Goal: Find specific page/section: Find specific page/section

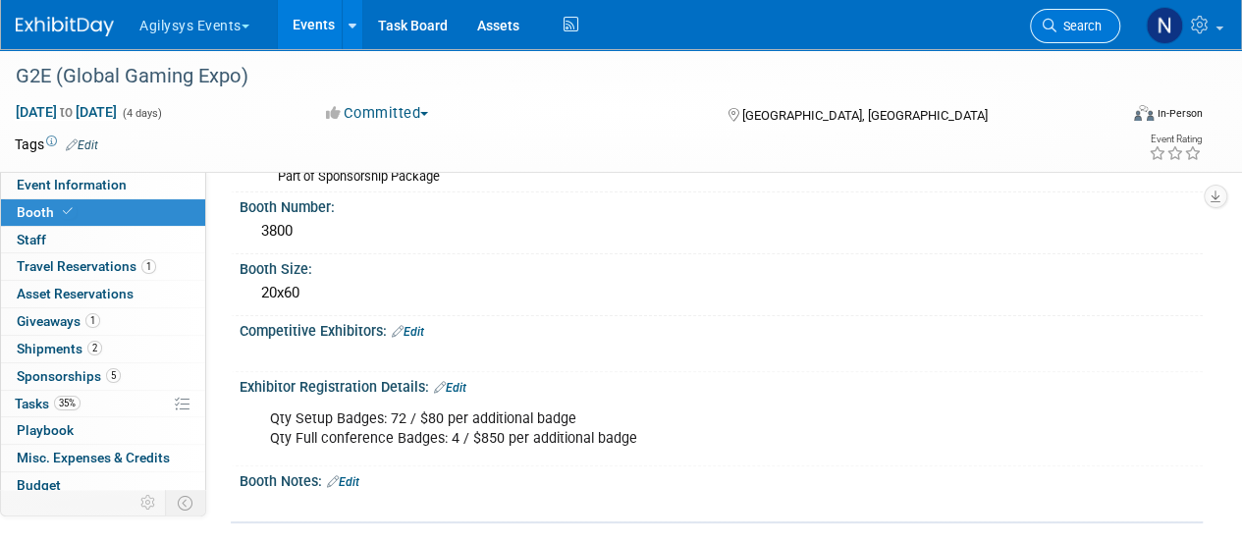
click at [1058, 33] on link "Search" at bounding box center [1075, 26] width 90 height 34
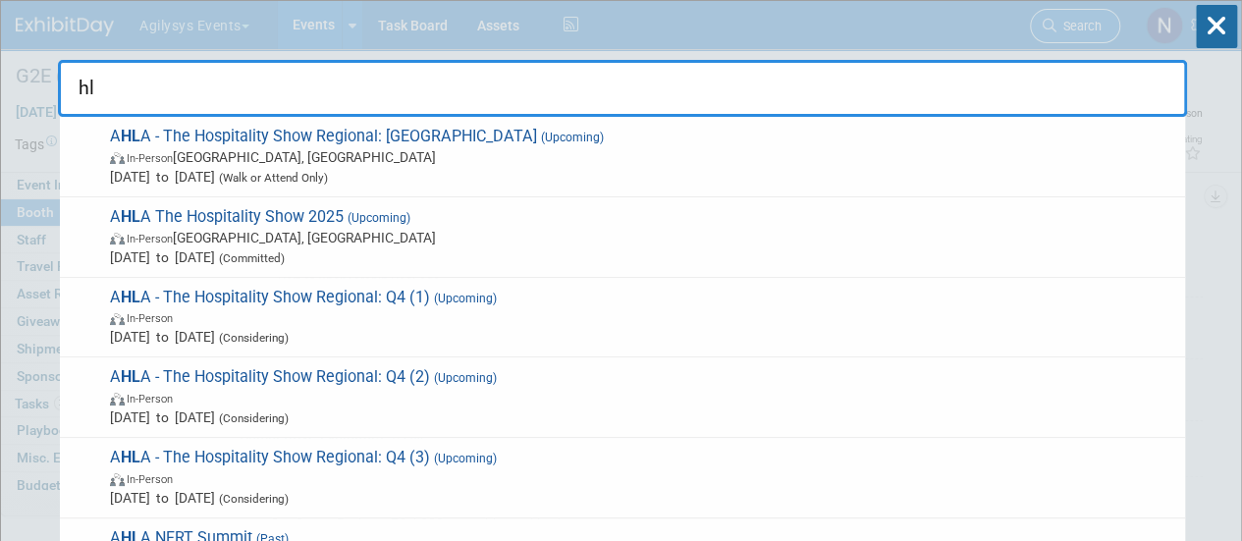
type input "h"
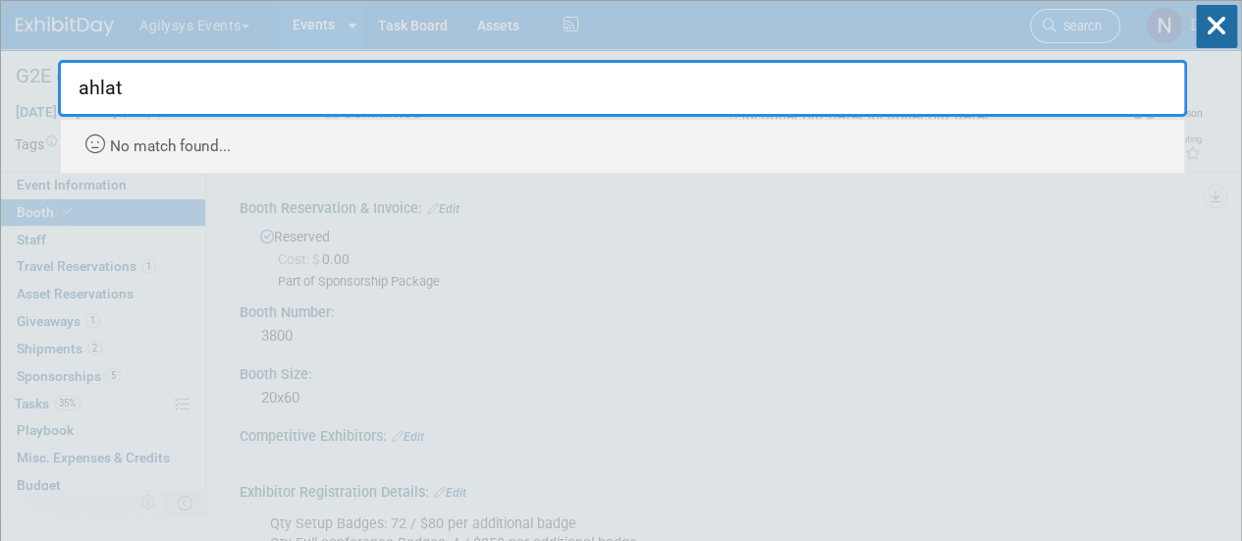
type input "ahla"
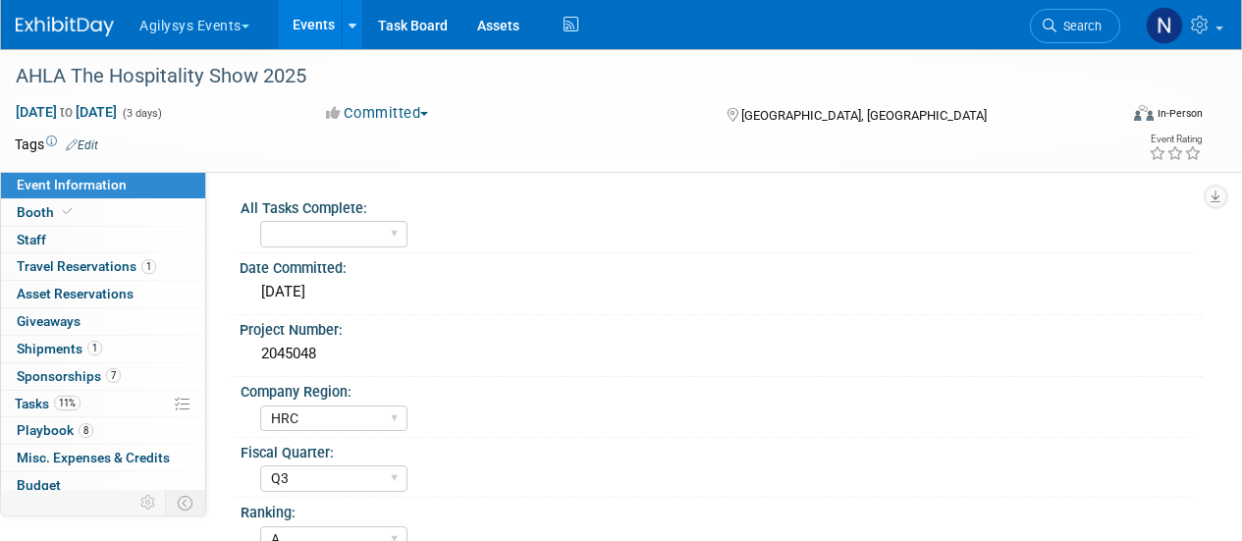
select select "HRC"
select select "Q3"
select select "A"
select select "Yes"
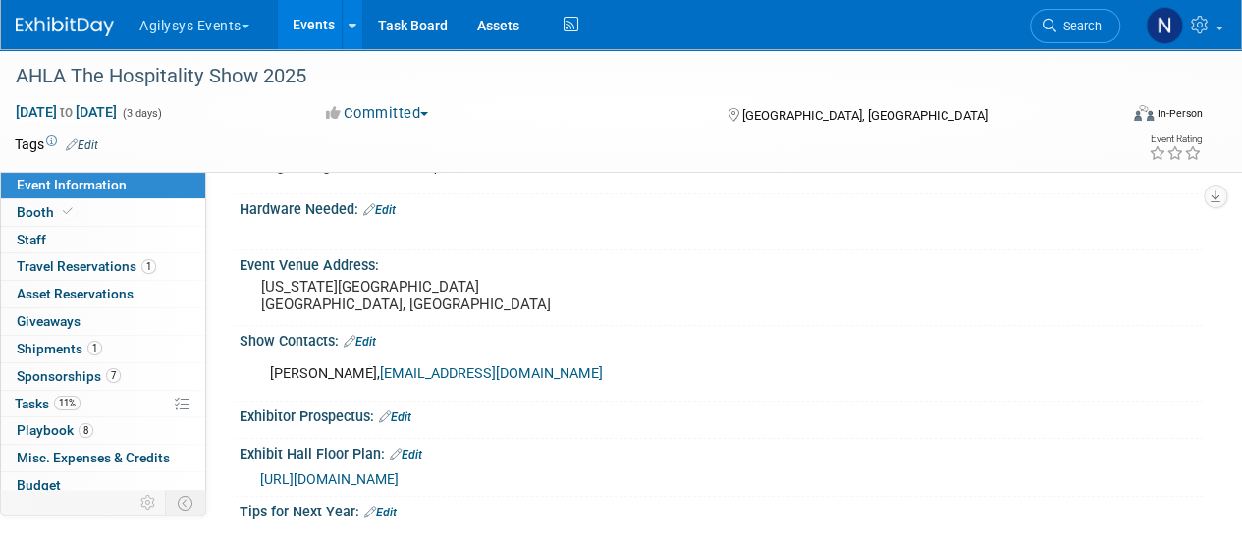
scroll to position [712, 0]
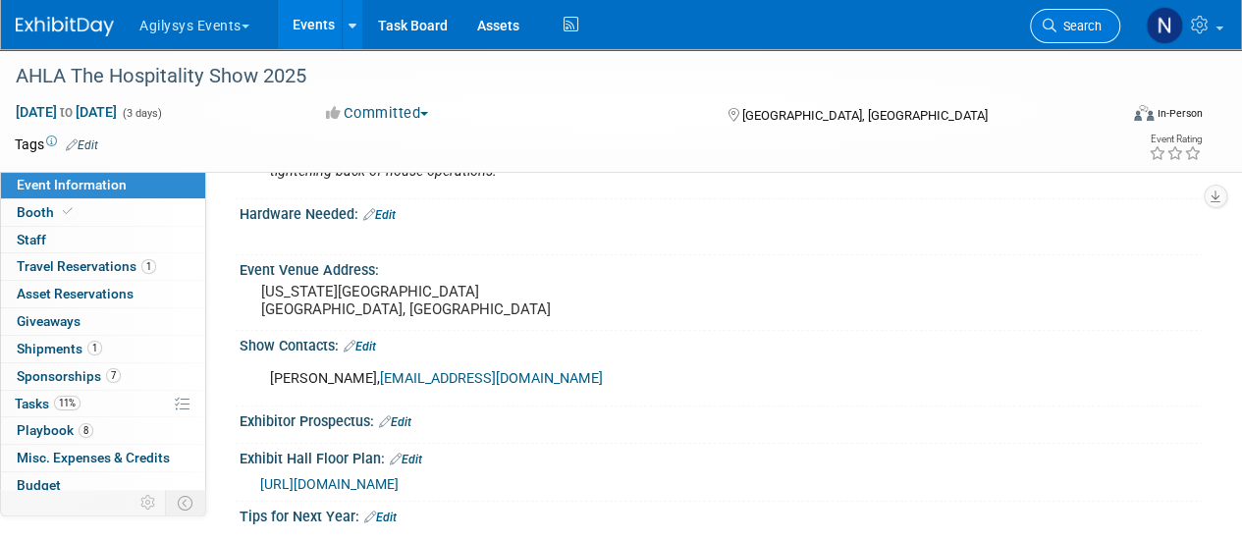
click at [1050, 23] on icon at bounding box center [1049, 26] width 14 height 14
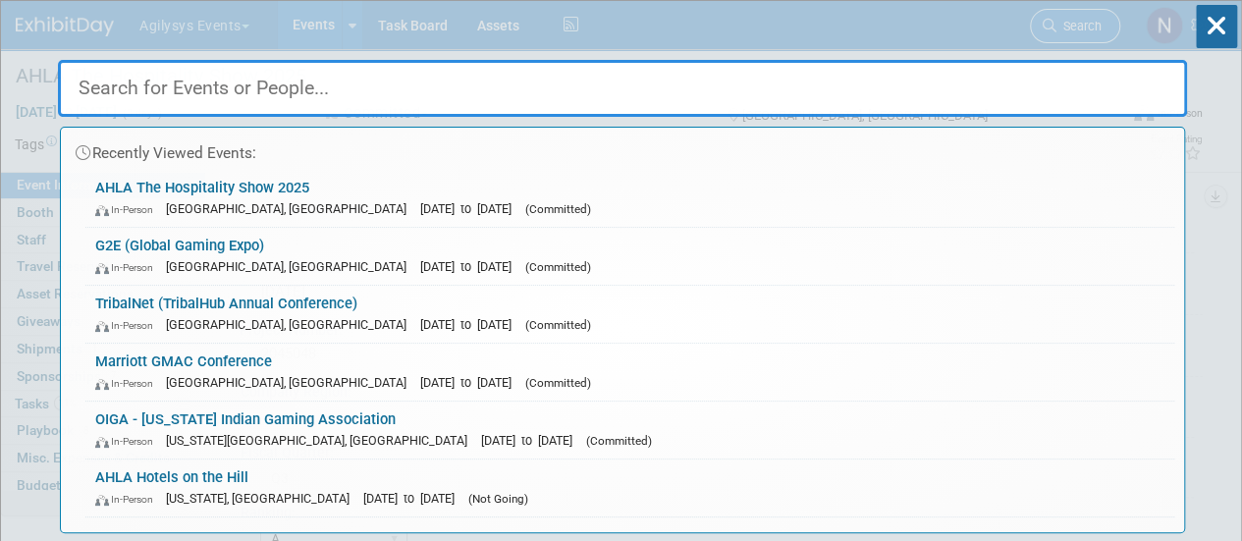
click at [1050, 23] on div "Recently Viewed Events: AHLA The Hospitality Show 2025 In-Person Denver, CO Oct…" at bounding box center [622, 267] width 1129 height 532
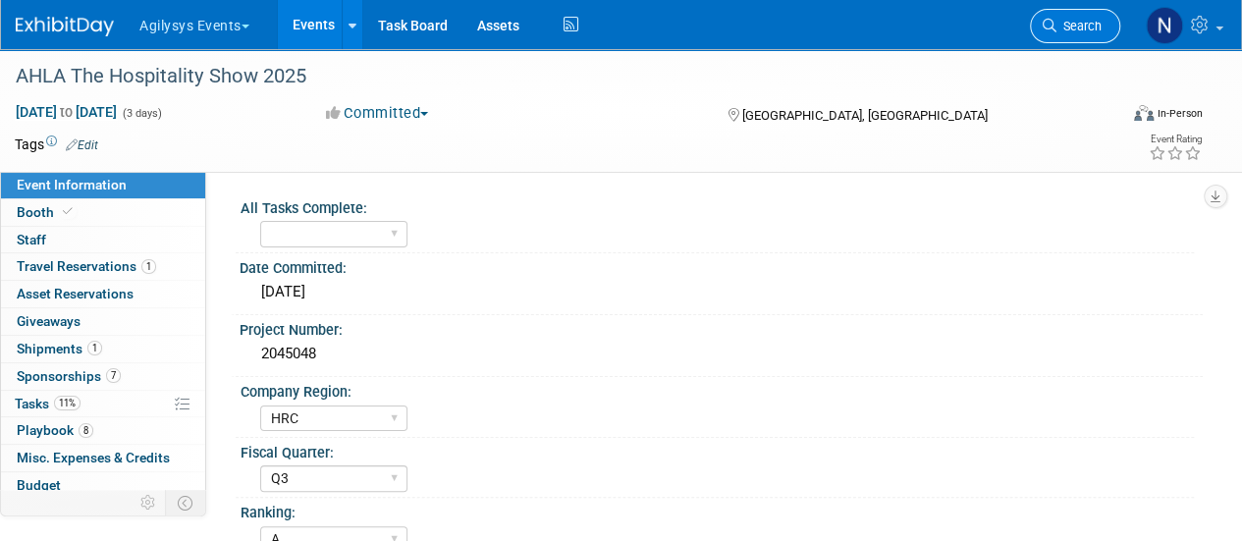
click at [1050, 23] on icon at bounding box center [1049, 26] width 14 height 14
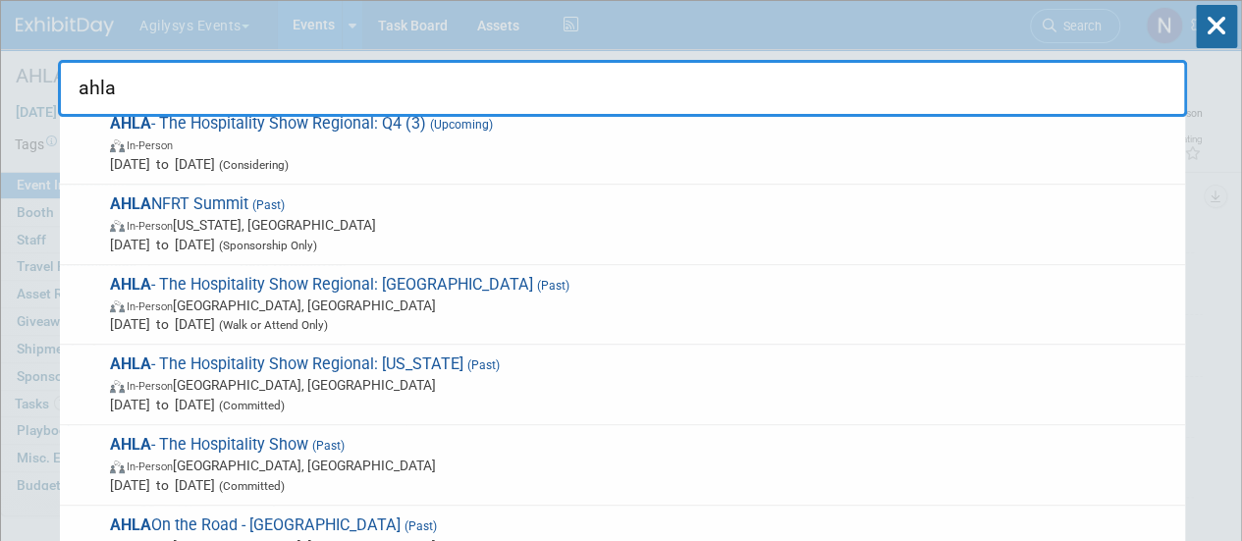
scroll to position [386, 0]
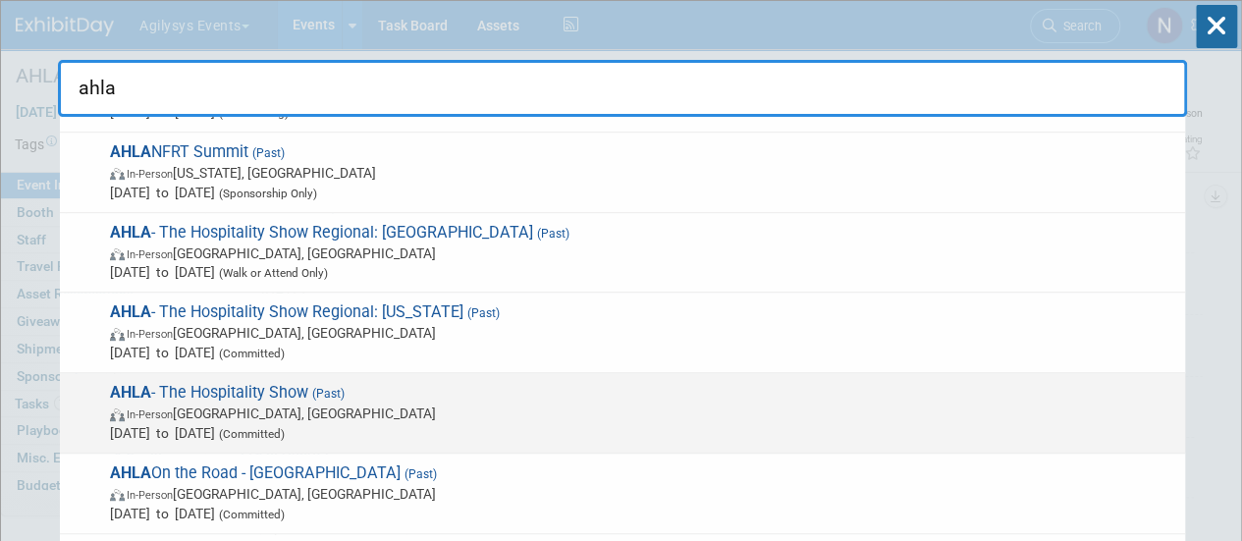
type input "ahla"
click at [776, 409] on span "In-Person San Antonio, TX" at bounding box center [642, 413] width 1065 height 20
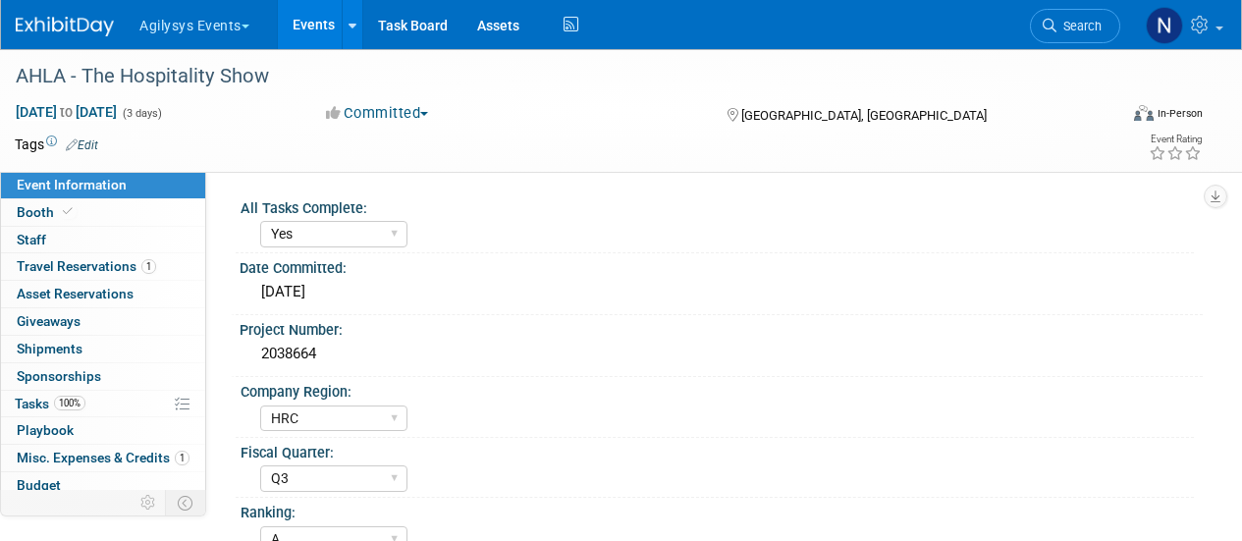
select select "Yes"
select select "HRC"
select select "Q3"
select select "A"
select select "Yes"
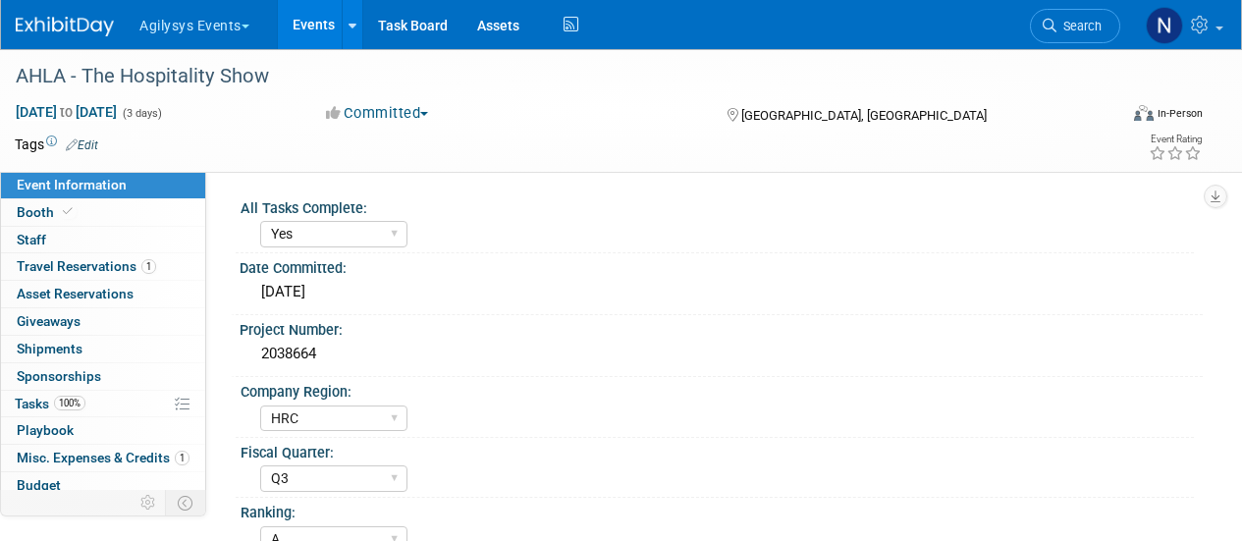
select select "Yes"
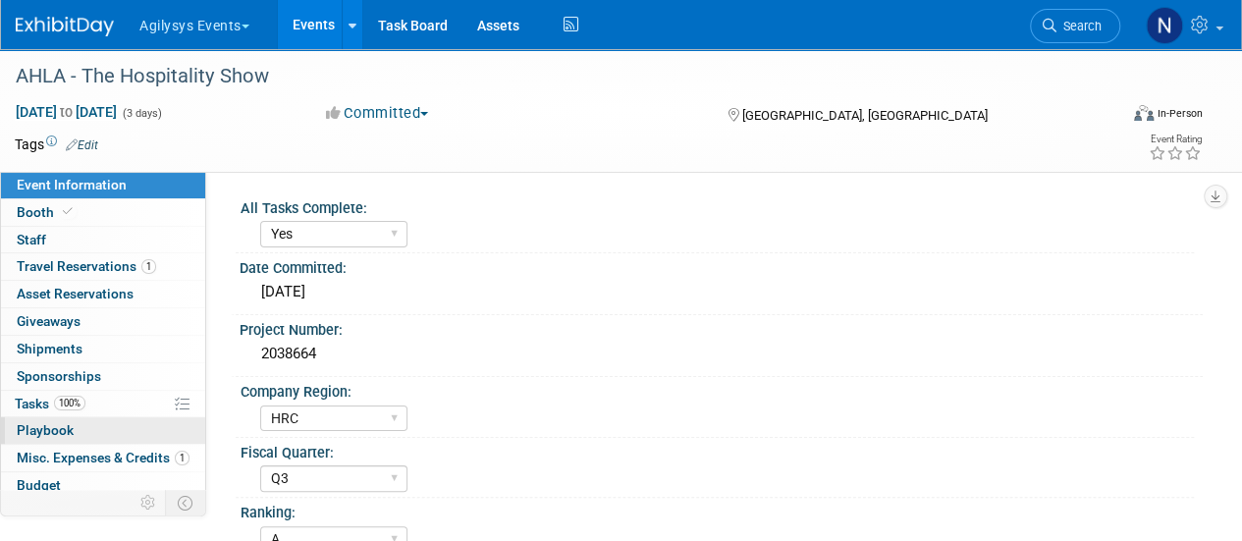
scroll to position [86, 0]
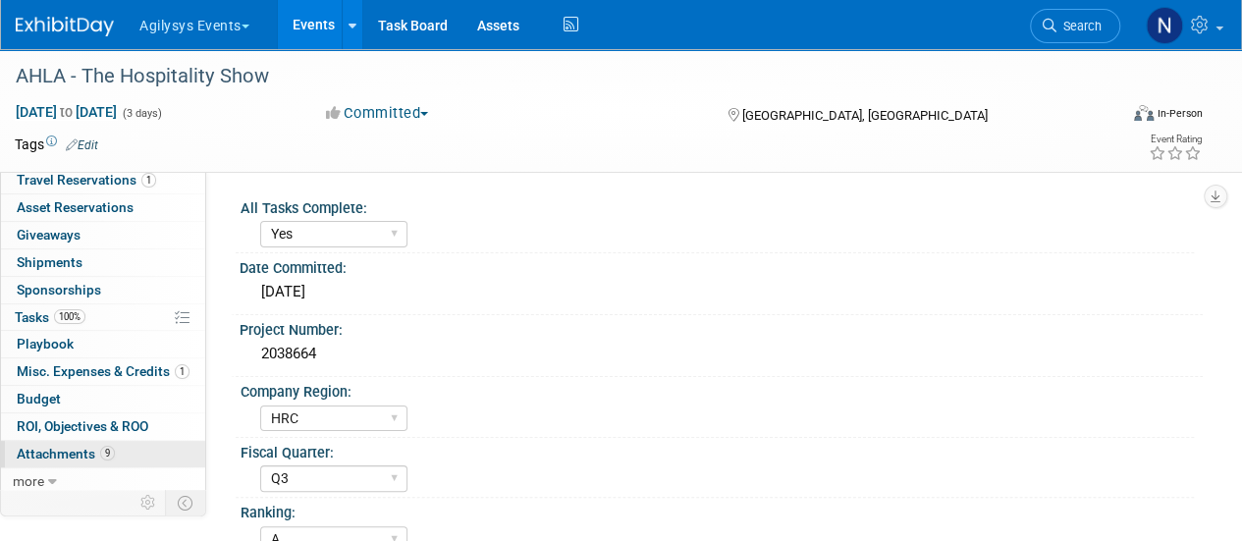
click at [83, 460] on link "9 Attachments 9" at bounding box center [103, 454] width 204 height 27
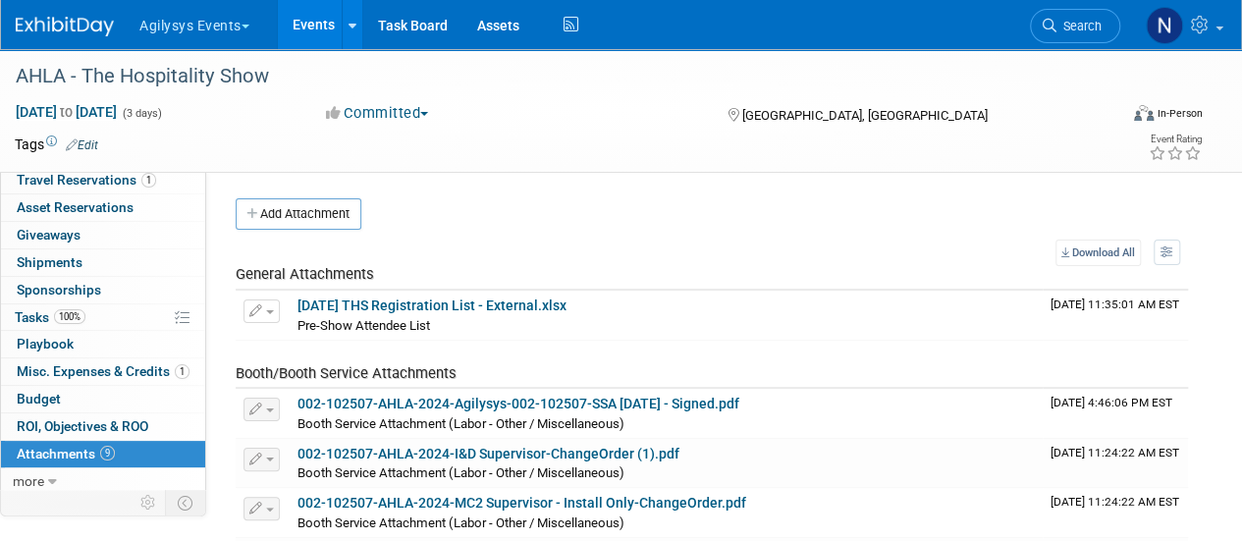
scroll to position [1, 0]
click at [1053, 30] on icon at bounding box center [1049, 26] width 14 height 14
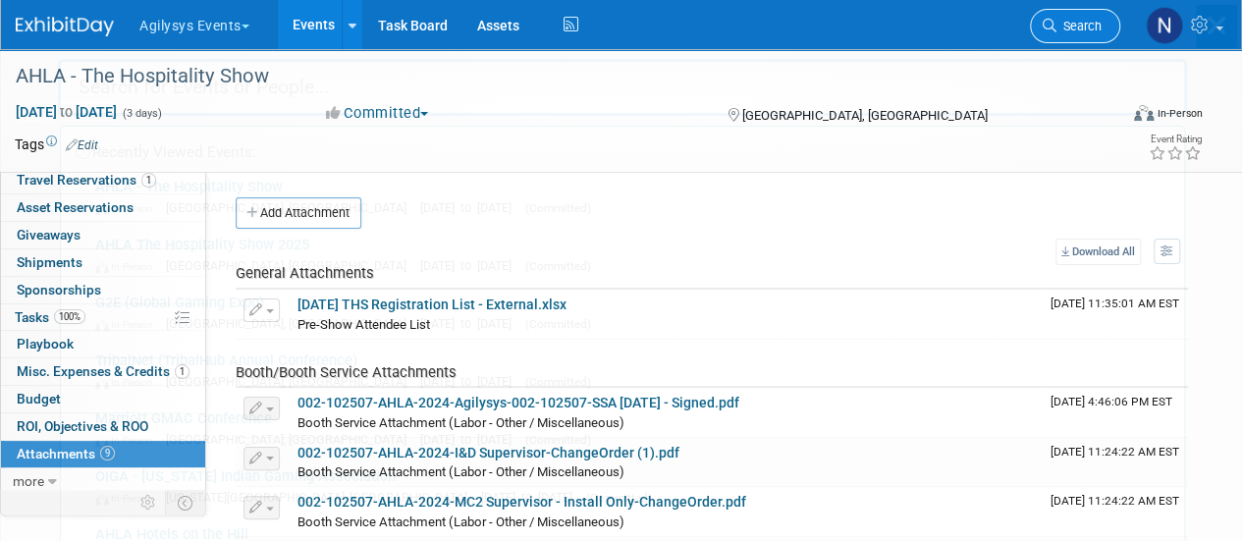
scroll to position [0, 0]
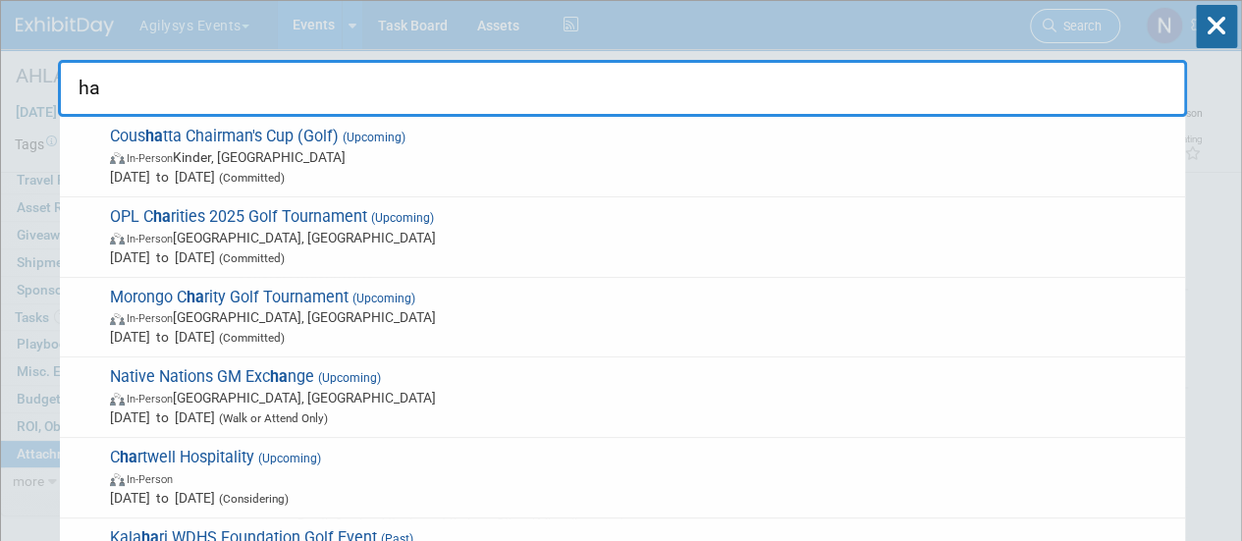
type input "h"
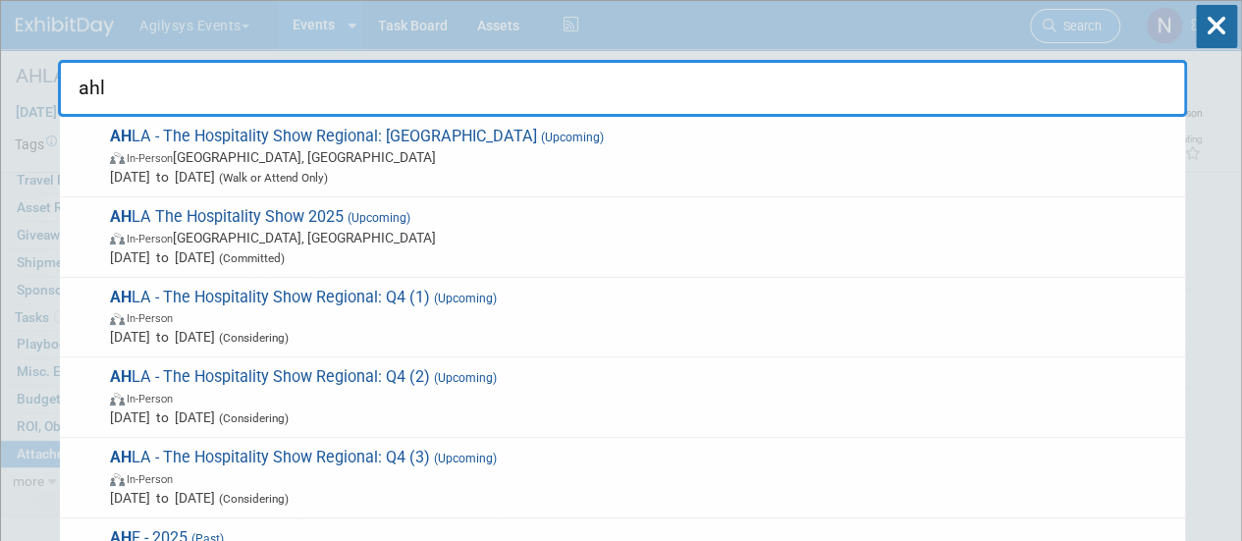
type input "ahla"
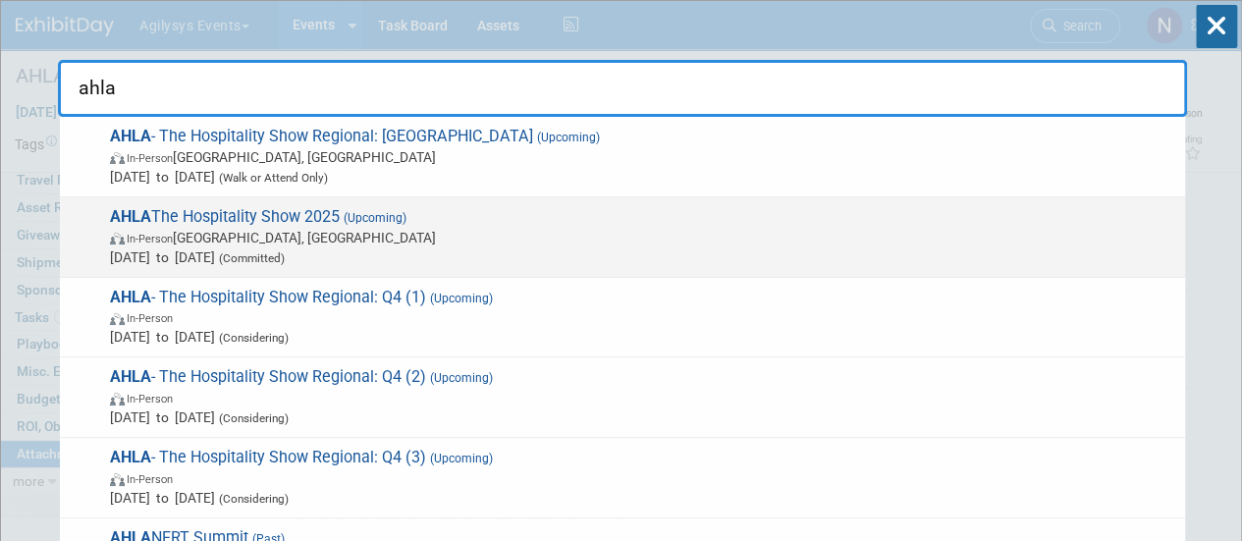
click at [742, 232] on span "In-Person Denver, CO" at bounding box center [642, 238] width 1065 height 20
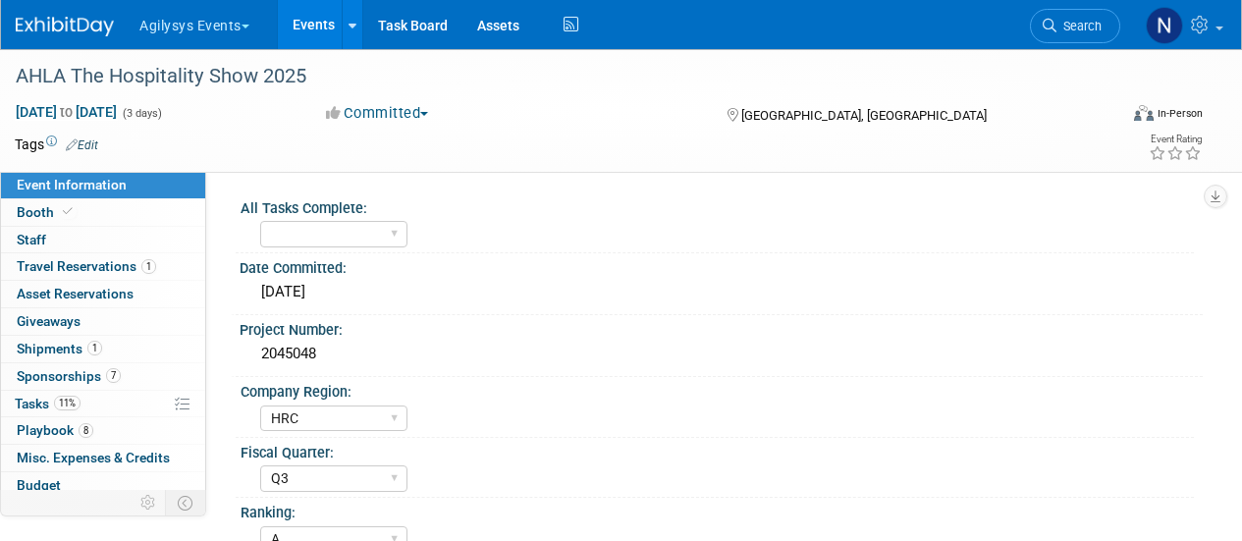
select select "HRC"
select select "Q3"
select select "A"
select select "Yes"
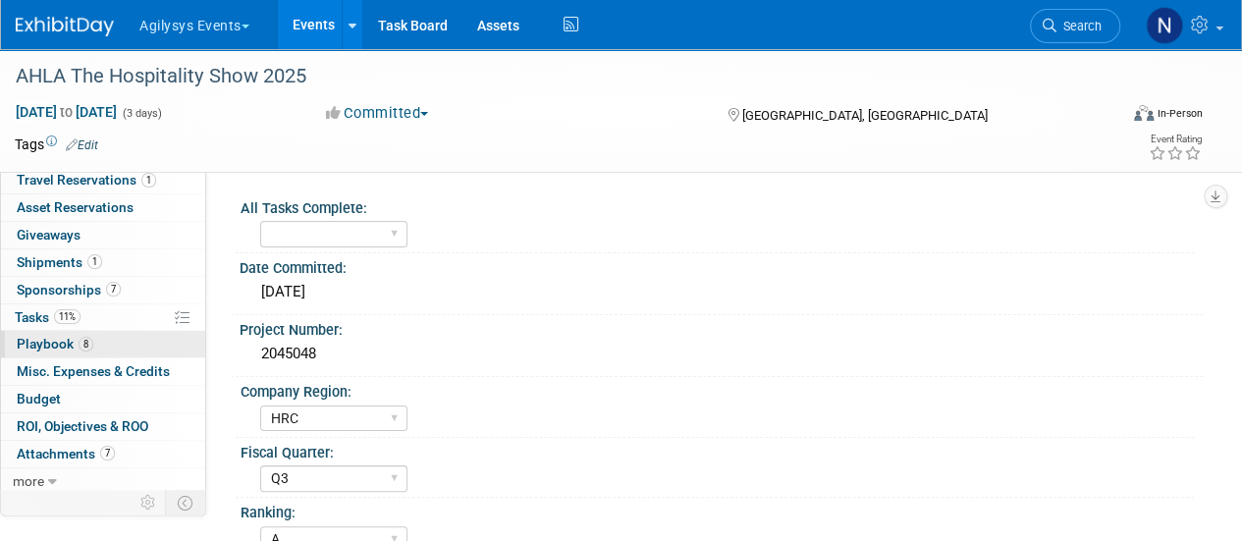
scroll to position [85, 0]
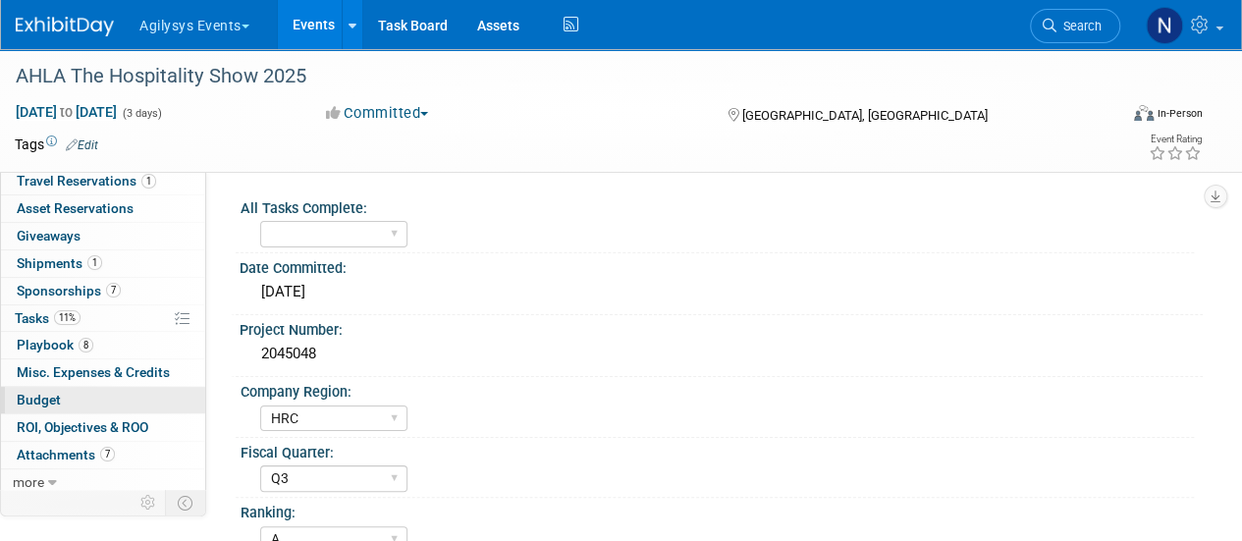
click at [102, 400] on link "Budget" at bounding box center [103, 400] width 204 height 27
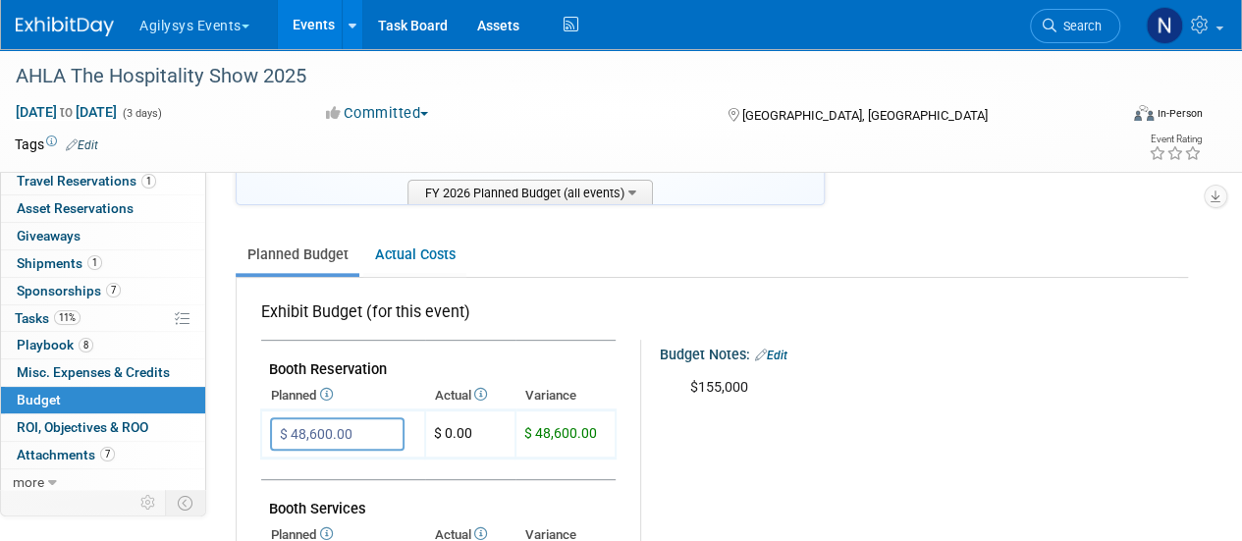
scroll to position [212, 0]
click at [1068, 17] on link "Search" at bounding box center [1075, 26] width 90 height 34
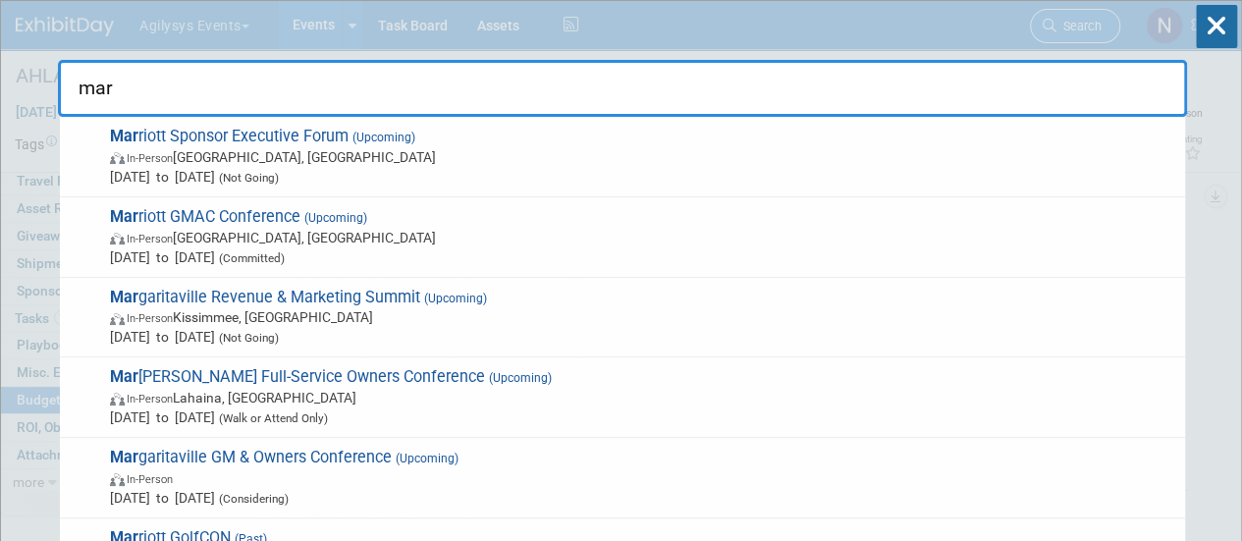
type input "marr"
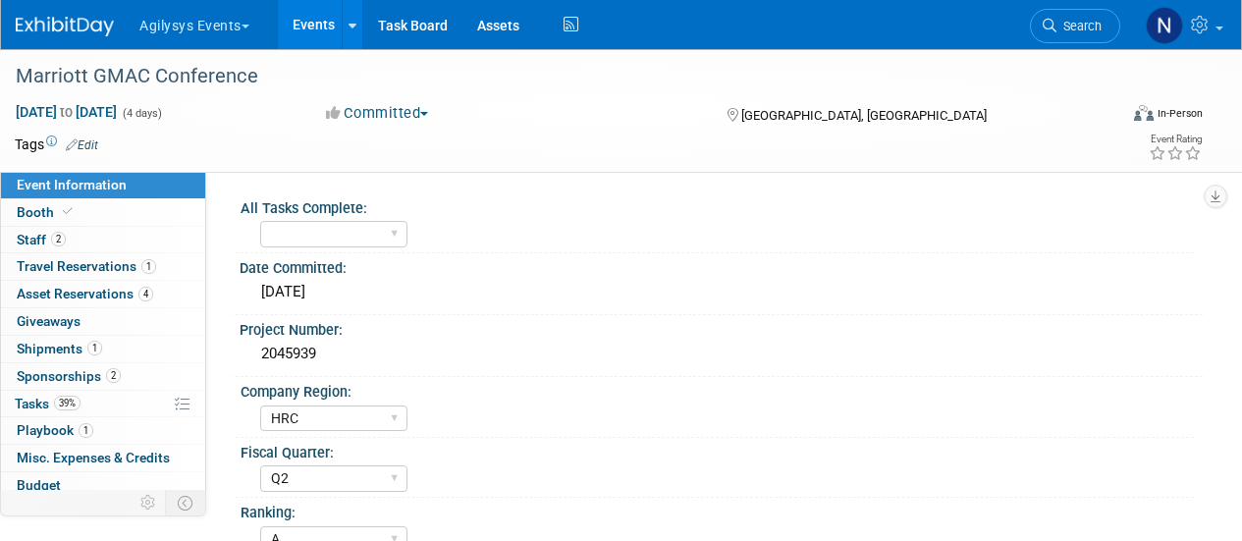
select select "HRC"
select select "Q2"
select select "A"
select select "Yes"
